Goal: Transaction & Acquisition: Purchase product/service

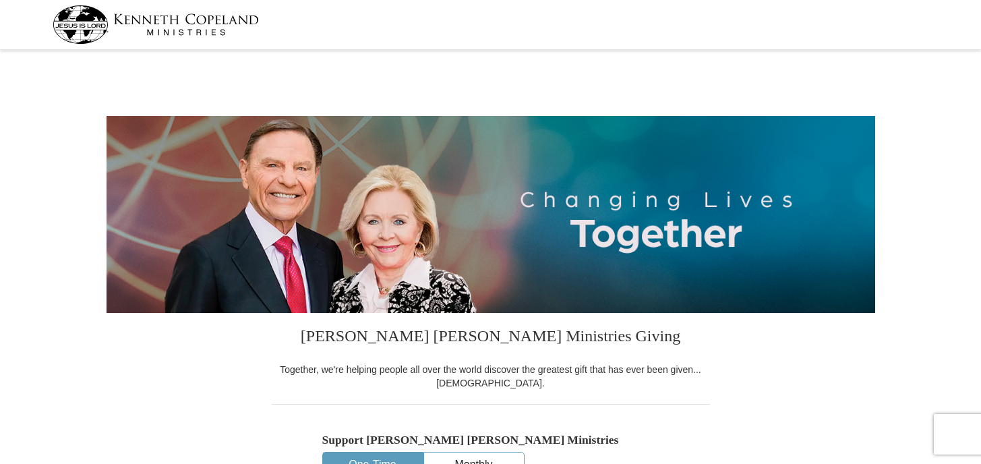
select select "TX"
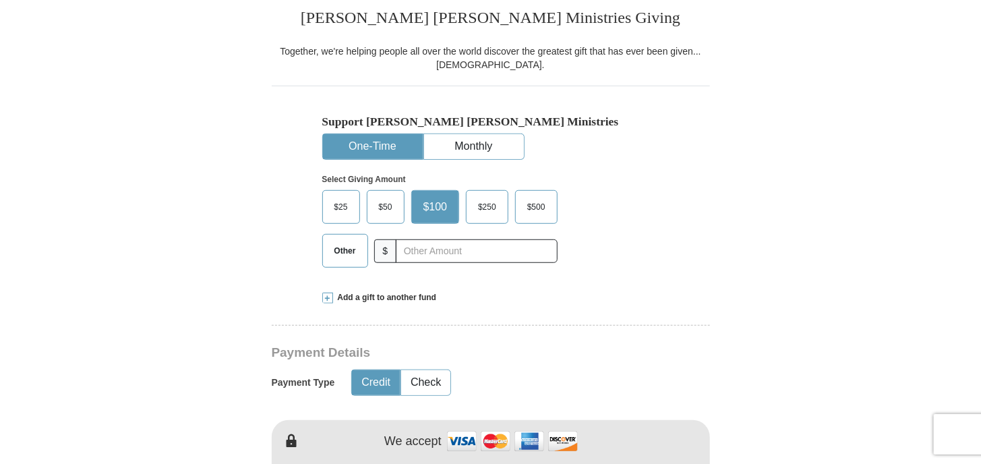
scroll to position [337, 0]
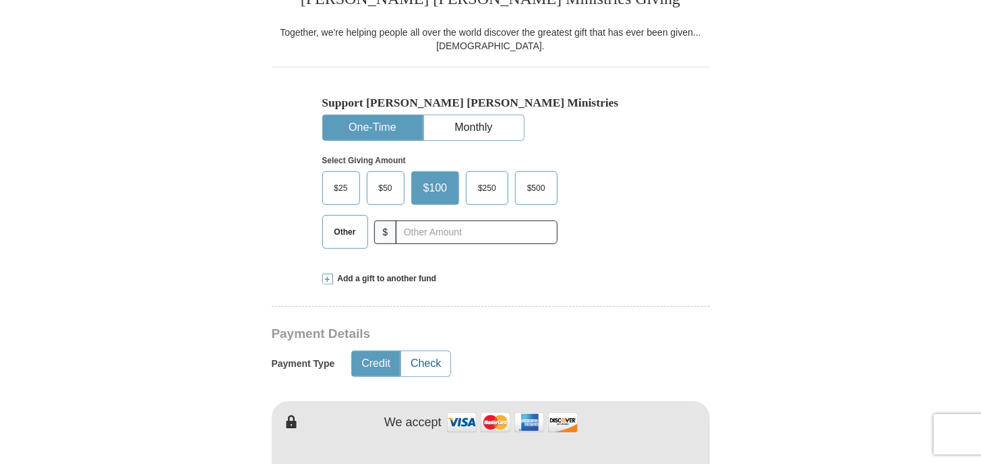
click at [437, 364] on button "Check" at bounding box center [425, 363] width 49 height 25
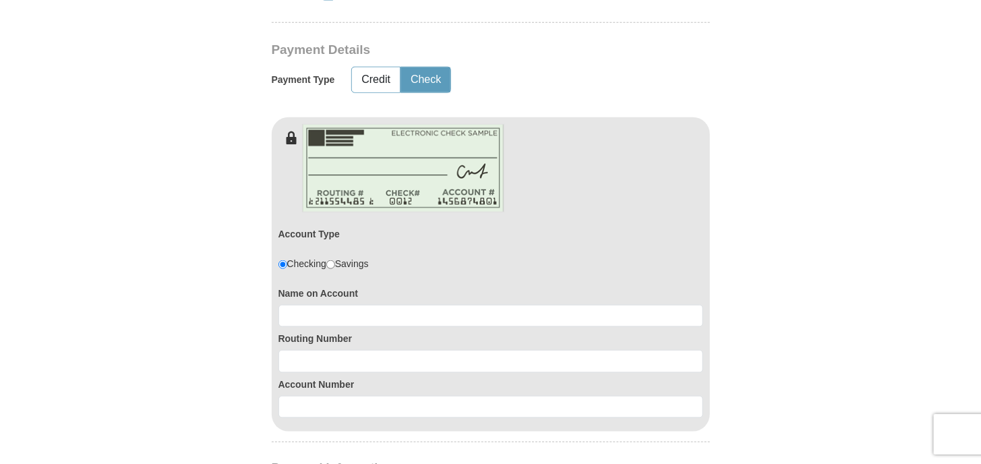
scroll to position [674, 0]
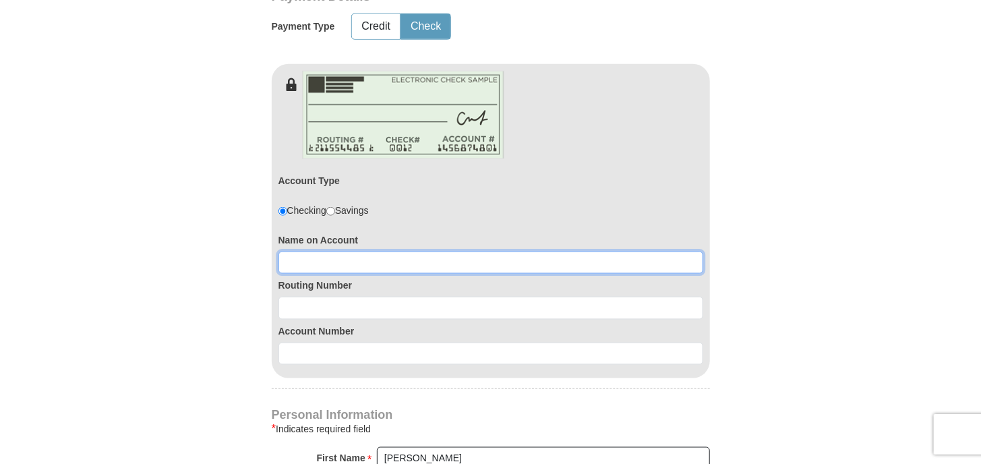
click at [392, 258] on input at bounding box center [490, 262] width 425 height 23
type input "Charline Smith"
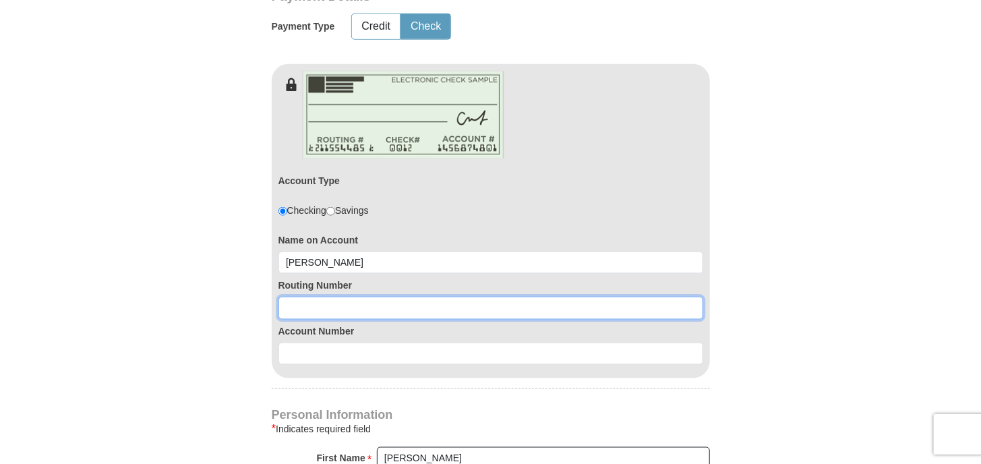
click at [350, 305] on input at bounding box center [490, 308] width 425 height 23
type input "133008465"
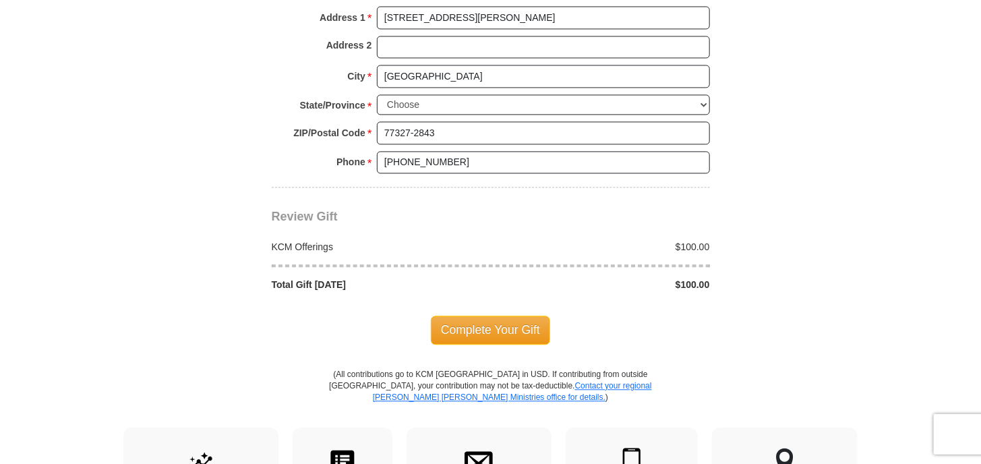
scroll to position [1281, 0]
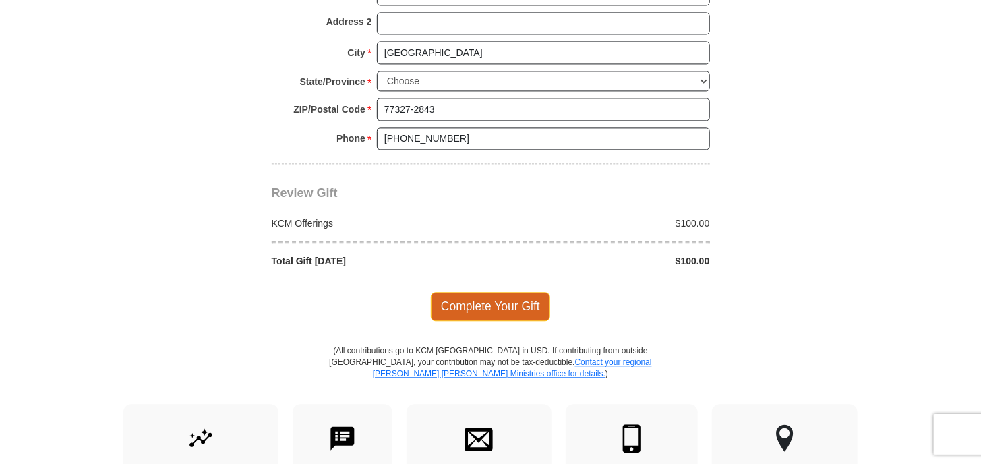
type input "1127328233"
click at [489, 292] on span "Complete Your Gift" at bounding box center [490, 306] width 119 height 28
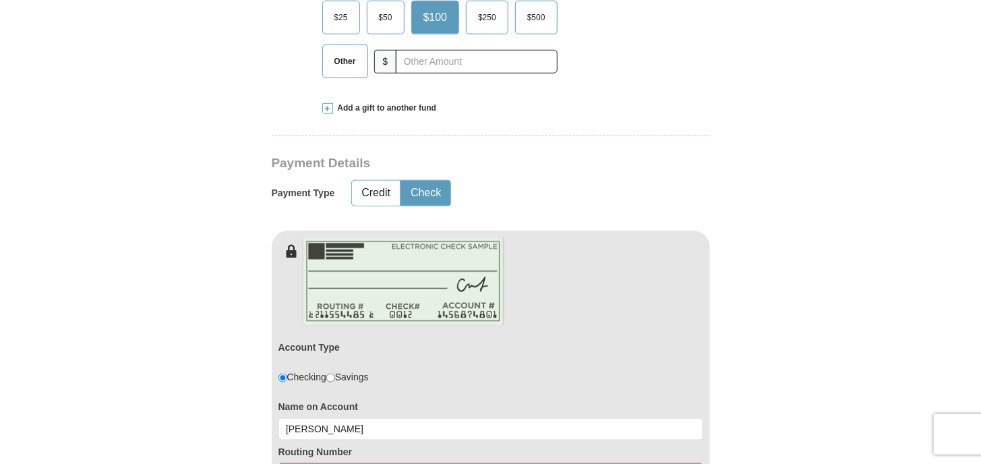
scroll to position [710, 0]
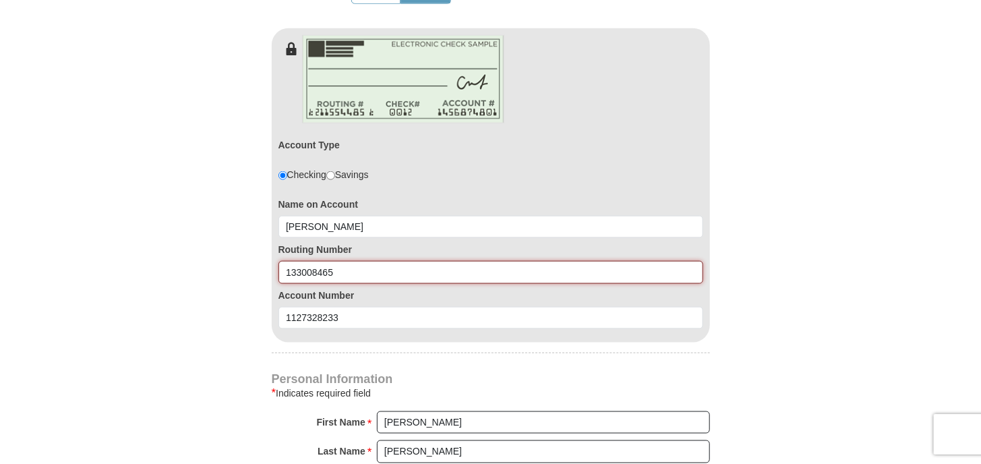
click at [297, 268] on input "133008465" at bounding box center [490, 272] width 425 height 23
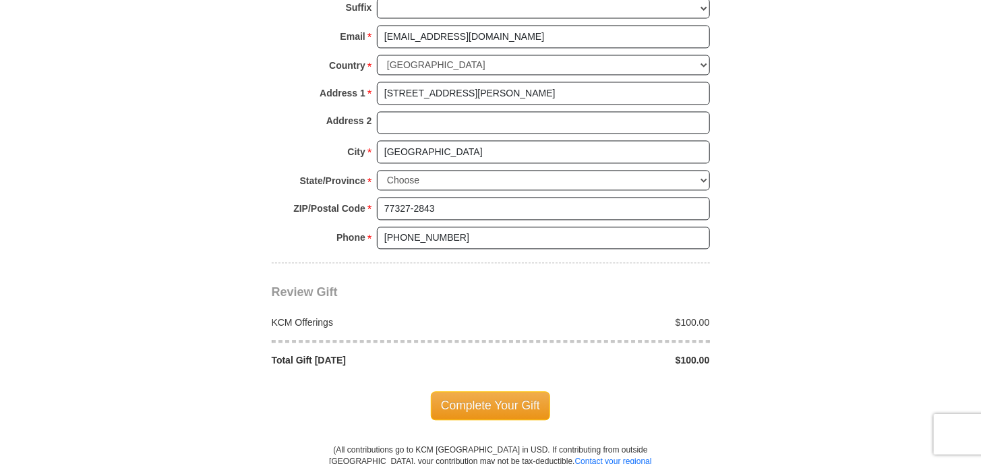
scroll to position [1249, 0]
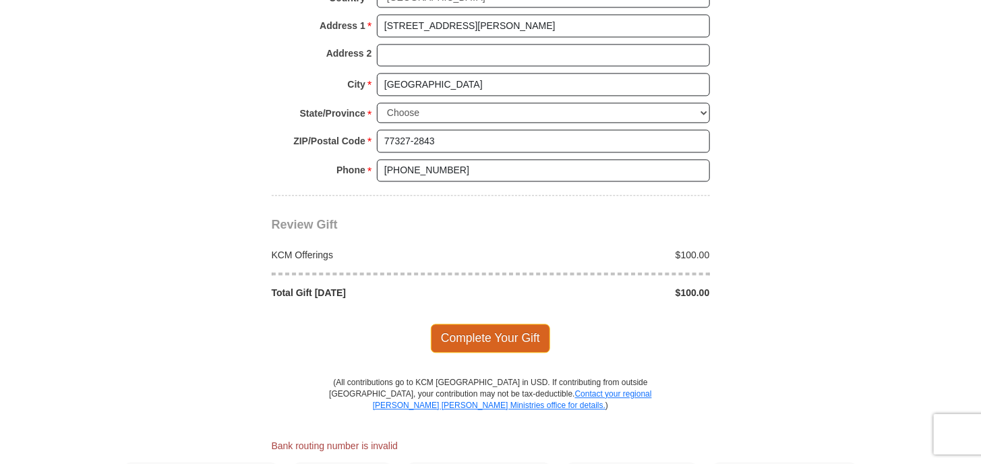
type input "113008465"
click at [494, 326] on span "Complete Your Gift" at bounding box center [490, 338] width 119 height 28
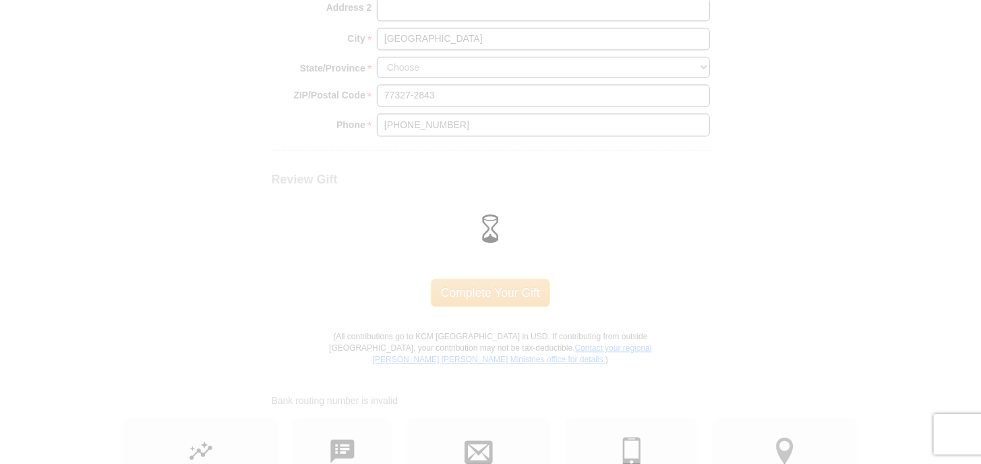
scroll to position [1204, 0]
